Goal: Information Seeking & Learning: Stay updated

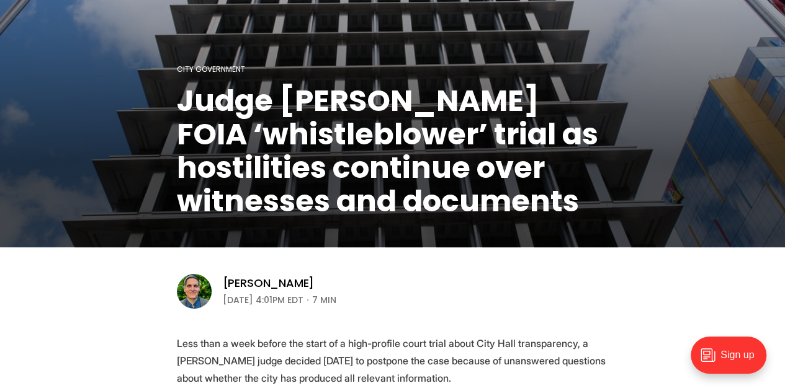
scroll to position [177, 0]
